Goal: Contribute content: Contribute content

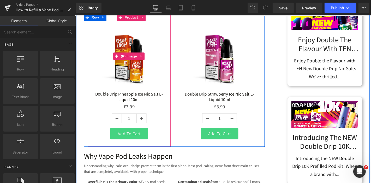
scroll to position [255, 0]
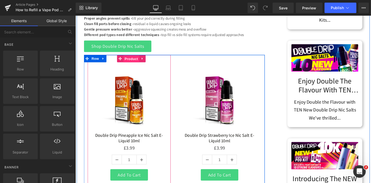
click at [131, 64] on span "Product" at bounding box center [134, 62] width 17 height 8
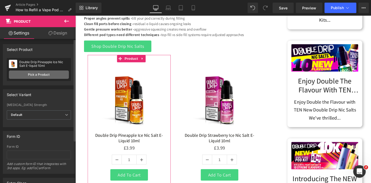
click at [54, 74] on link "Pick a Product" at bounding box center [39, 74] width 60 height 8
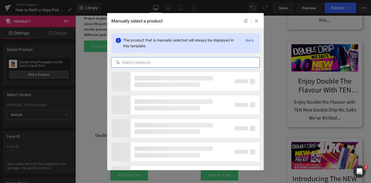
click at [156, 60] on input "text" at bounding box center [186, 62] width 148 height 6
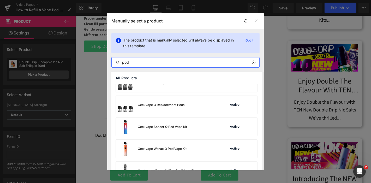
scroll to position [909, 0]
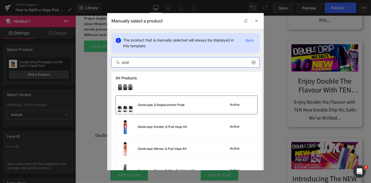
type input "pod"
drag, startPoint x: 191, startPoint y: 106, endPoint x: 125, endPoint y: 69, distance: 75.4
click at [191, 106] on div "Geekvape Q Replacement Pods Active" at bounding box center [186, 105] width 141 height 18
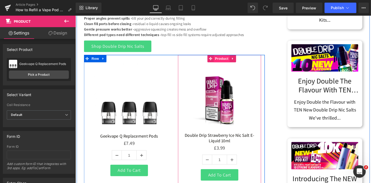
click at [226, 62] on span "Product" at bounding box center [231, 61] width 17 height 8
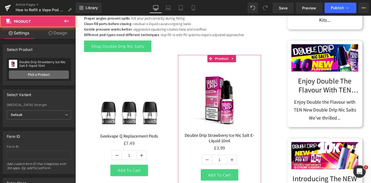
click at [49, 76] on link "Pick a Product" at bounding box center [39, 74] width 60 height 8
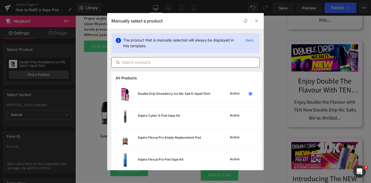
click at [141, 58] on div at bounding box center [185, 62] width 148 height 10
click at [143, 64] on input "text" at bounding box center [186, 62] width 148 height 6
click at [167, 137] on div "Aspire Flexus Pro Empty Replacement Pod" at bounding box center [169, 137] width 63 height 5
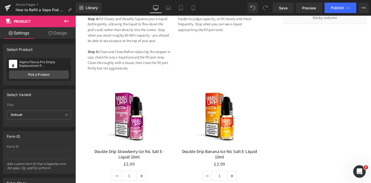
scroll to position [702, 0]
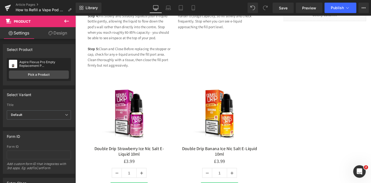
click at [131, 82] on img at bounding box center [132, 116] width 75 height 75
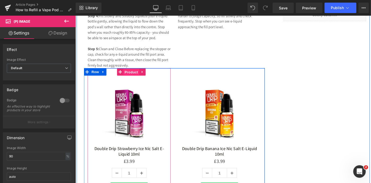
click at [130, 72] on span "Product" at bounding box center [134, 76] width 17 height 8
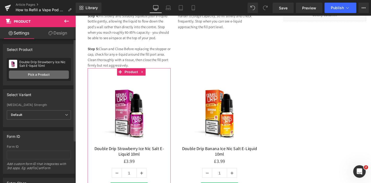
click at [44, 75] on link "Pick a Product" at bounding box center [39, 74] width 60 height 8
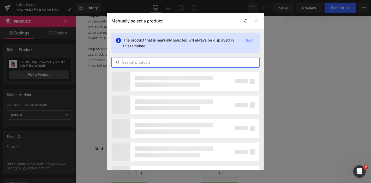
click at [146, 61] on input "text" at bounding box center [186, 62] width 148 height 6
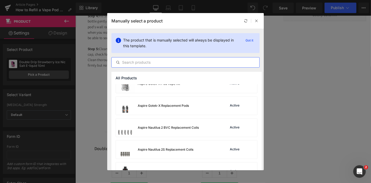
scroll to position [98, 0]
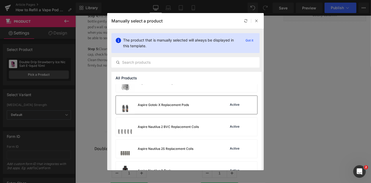
click at [171, 106] on div "Aspire Gotek-X Replacement Pods" at bounding box center [163, 104] width 51 height 5
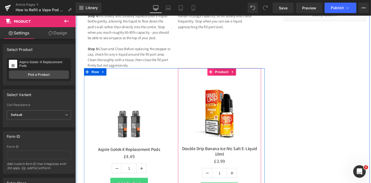
click at [221, 71] on span at bounding box center [219, 75] width 7 height 8
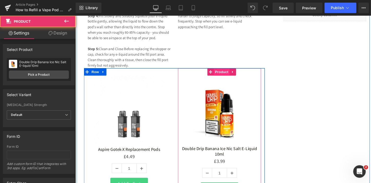
click at [229, 71] on span "Product" at bounding box center [231, 75] width 17 height 8
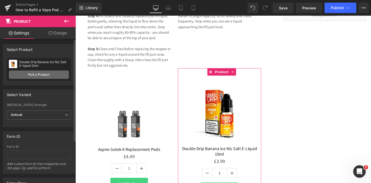
click at [55, 75] on link "Pick a Product" at bounding box center [39, 74] width 60 height 8
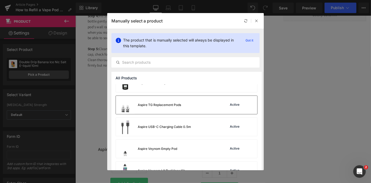
scroll to position [252, 0]
click at [195, 98] on div "Aspire TG Replacement Pods Active" at bounding box center [186, 104] width 141 height 18
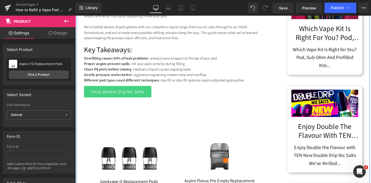
scroll to position [257, 0]
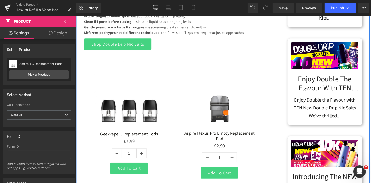
click at [228, 89] on img at bounding box center [228, 100] width 75 height 75
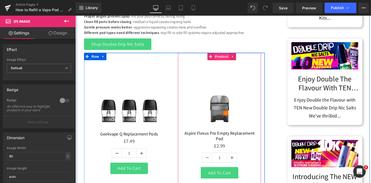
click at [226, 59] on span "Product" at bounding box center [231, 59] width 17 height 8
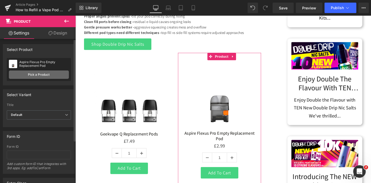
click at [54, 75] on link "Pick a Product" at bounding box center [39, 74] width 60 height 8
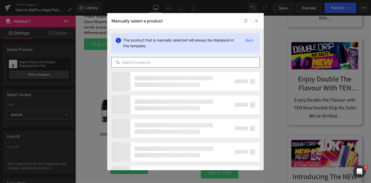
click at [130, 60] on input "text" at bounding box center [186, 62] width 148 height 6
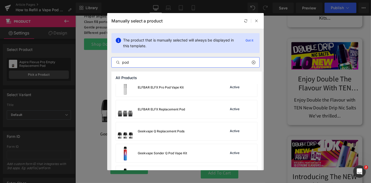
scroll to position [891, 0]
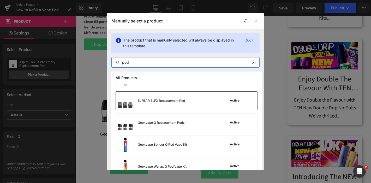
type input "pod"
click at [186, 96] on div "ELFBAR ELFX Replacement Pod Active" at bounding box center [186, 101] width 141 height 18
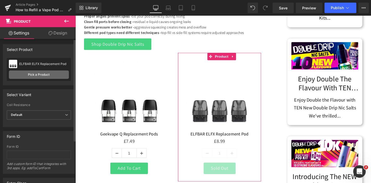
click at [35, 76] on link "Pick a Product" at bounding box center [39, 74] width 60 height 8
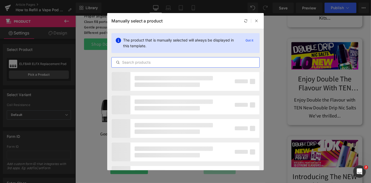
click at [133, 62] on input "text" at bounding box center [186, 62] width 148 height 6
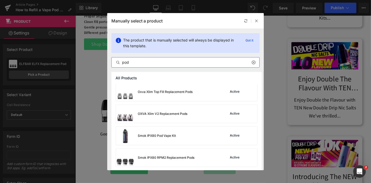
scroll to position [1227, 0]
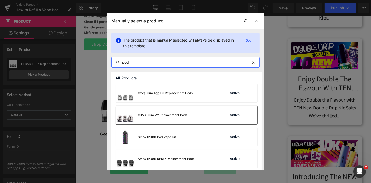
type input "pod"
click at [173, 120] on div "OXVA Xlim V2 Replacement Pods" at bounding box center [151, 115] width 71 height 18
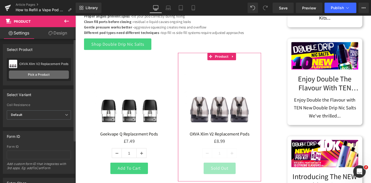
click at [37, 74] on link "Pick a Product" at bounding box center [39, 74] width 60 height 8
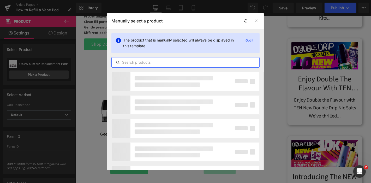
click at [150, 62] on input "text" at bounding box center [186, 62] width 148 height 6
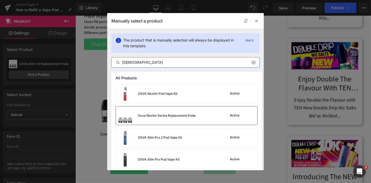
type input "[DEMOGRAPHIC_DATA]"
click at [174, 118] on div "Oxva Nexlim Series Replacement Pods" at bounding box center [156, 115] width 80 height 18
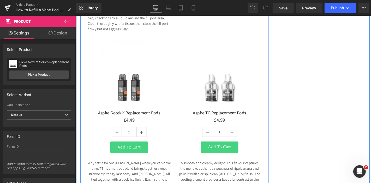
scroll to position [737, 0]
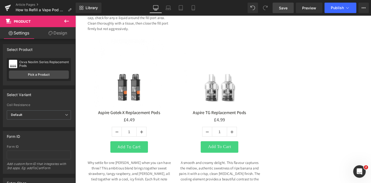
click at [285, 9] on span "Save" at bounding box center [283, 7] width 9 height 5
click at [317, 9] on link "Preview" at bounding box center [309, 8] width 27 height 10
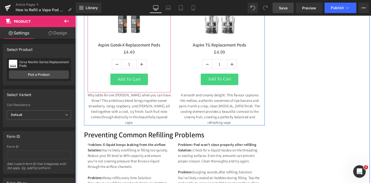
scroll to position [809, 0]
click at [133, 111] on div "Why settle for one [PERSON_NAME] when you can have three? This ambitious blend …" at bounding box center [132, 114] width 89 height 35
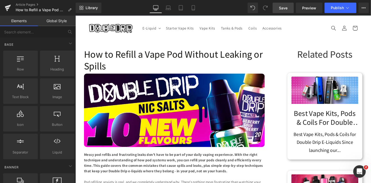
scroll to position [4, 0]
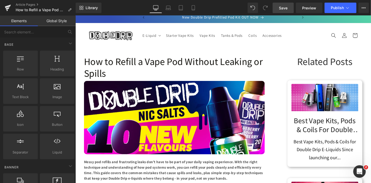
click at [282, 8] on span "Save" at bounding box center [283, 7] width 9 height 5
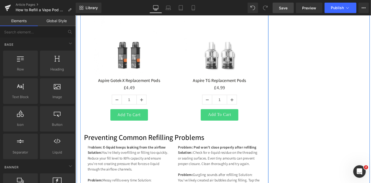
scroll to position [772, 0]
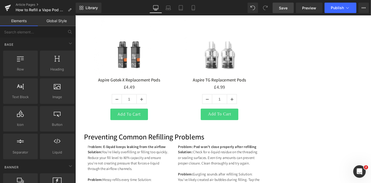
click at [290, 9] on link "Save" at bounding box center [282, 8] width 21 height 10
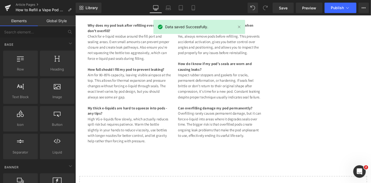
scroll to position [1198, 0]
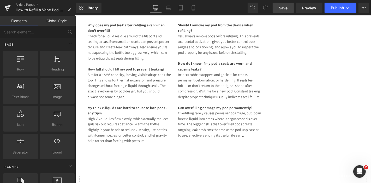
click at [286, 6] on span "Save" at bounding box center [283, 7] width 9 height 5
